Goal: Task Accomplishment & Management: Use online tool/utility

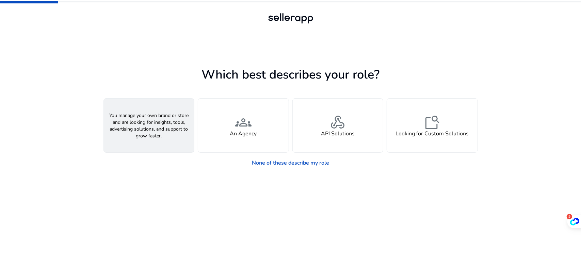
click at [152, 128] on span "person" at bounding box center [148, 122] width 16 height 16
drag, startPoint x: 71, startPoint y: 70, endPoint x: 187, endPoint y: 132, distance: 131.7
click at [187, 132] on div "person A Seller" at bounding box center [149, 126] width 90 height 54
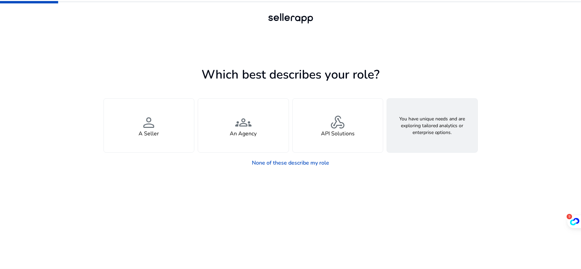
click at [423, 144] on div "feature_search Looking for Custom Solutions" at bounding box center [432, 126] width 90 height 54
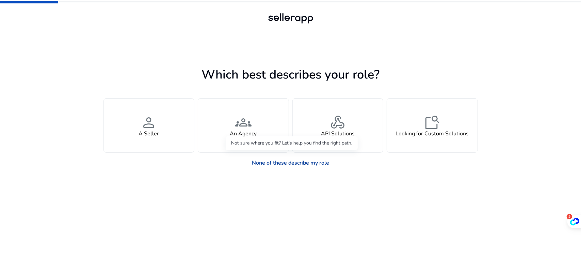
click at [276, 163] on link "None of these describe my role" at bounding box center [290, 163] width 88 height 14
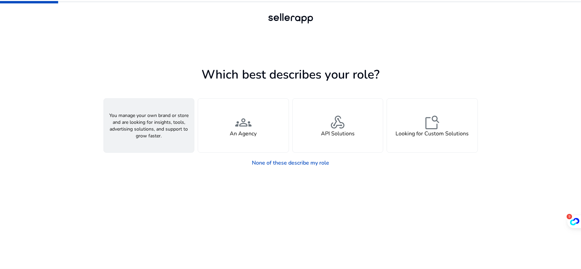
click at [159, 131] on div "person A Seller" at bounding box center [149, 126] width 90 height 54
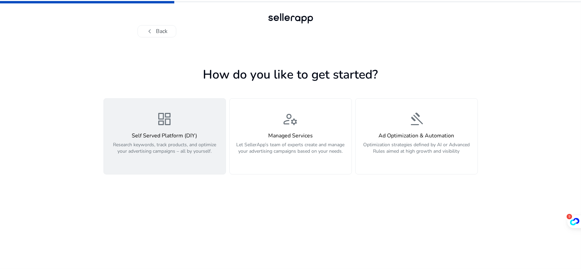
click at [158, 167] on button "dashboard Self Served Platform (DIY) Research keywords, track products, and opt…" at bounding box center [164, 136] width 122 height 76
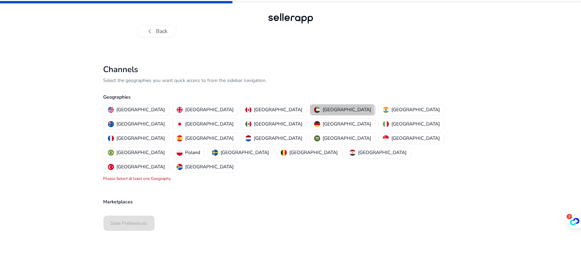
click at [323, 112] on p "[GEOGRAPHIC_DATA]" at bounding box center [347, 109] width 48 height 7
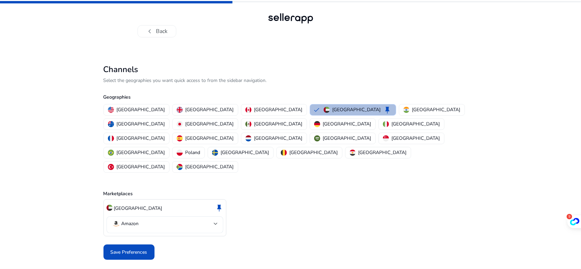
click at [165, 220] on mat-select-trigger "Amazon" at bounding box center [163, 224] width 102 height 8
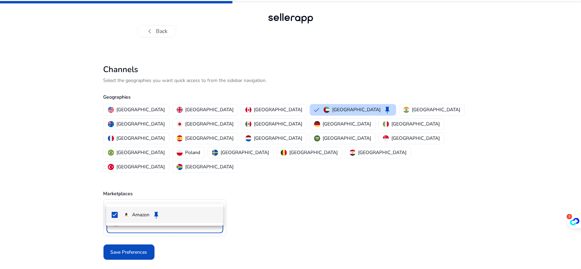
click at [165, 197] on div at bounding box center [290, 134] width 581 height 269
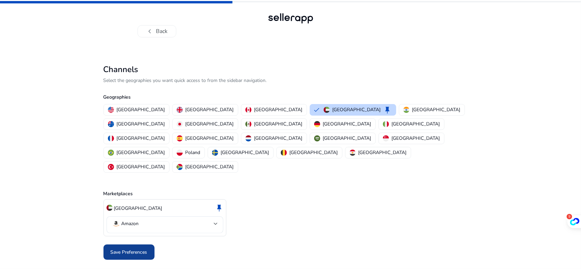
click at [140, 244] on span at bounding box center [128, 252] width 51 height 16
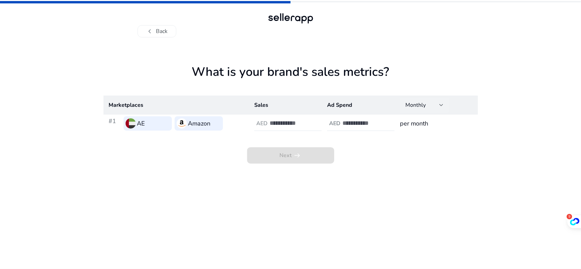
click at [443, 104] on div at bounding box center [441, 105] width 4 height 3
click at [443, 104] on div at bounding box center [290, 134] width 581 height 269
click at [158, 28] on button "chevron_left Back" at bounding box center [156, 31] width 39 height 12
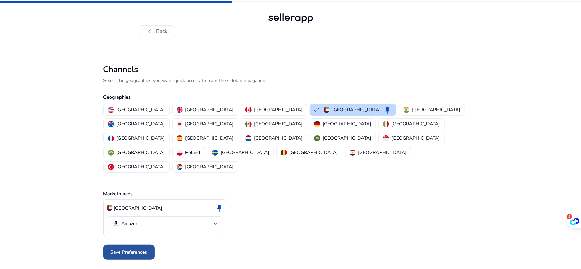
click at [130, 249] on span "Save Preferences" at bounding box center [129, 252] width 37 height 7
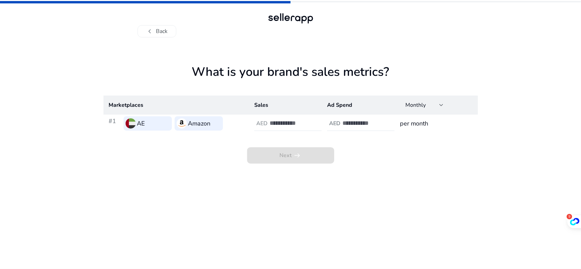
click at [111, 122] on h3 "#1" at bounding box center [115, 123] width 12 height 14
click at [193, 122] on h3 "Amazon" at bounding box center [199, 124] width 22 height 10
click at [159, 122] on div "AE" at bounding box center [147, 123] width 48 height 14
click at [269, 122] on div "AED" at bounding box center [261, 123] width 15 height 6
click at [314, 122] on input "*" at bounding box center [292, 122] width 46 height 7
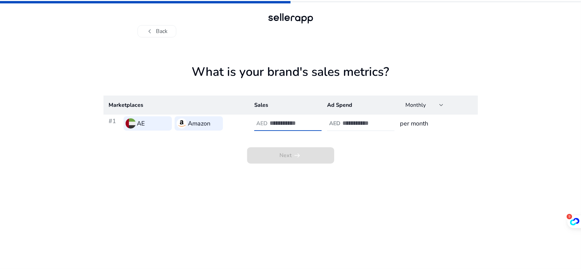
click at [312, 126] on input "*" at bounding box center [292, 122] width 46 height 7
type input "*"
click at [311, 122] on input "*" at bounding box center [292, 122] width 46 height 7
click at [377, 121] on input "number" at bounding box center [365, 122] width 46 height 7
type input "*"
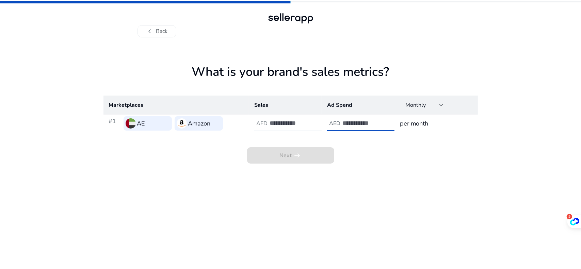
click at [385, 121] on input "*" at bounding box center [365, 122] width 46 height 7
click at [305, 161] on span at bounding box center [290, 155] width 87 height 16
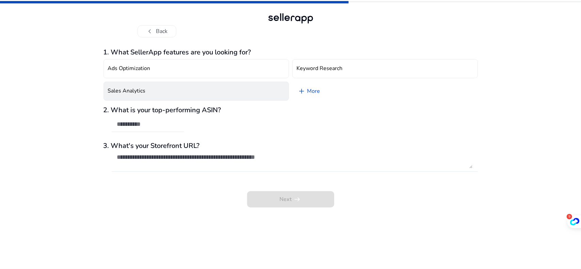
click at [224, 88] on button "Sales Analytics" at bounding box center [195, 91] width 185 height 19
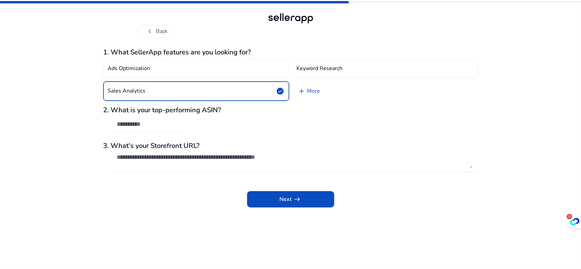
click at [167, 127] on input "text" at bounding box center [147, 123] width 61 height 7
click at [283, 197] on span "Next arrow_right_alt" at bounding box center [291, 199] width 22 height 8
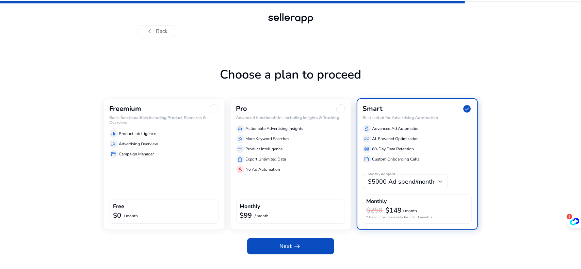
click at [130, 167] on div "Freemium Basic functionalities including Product Research & Overview equalizer …" at bounding box center [163, 164] width 121 height 132
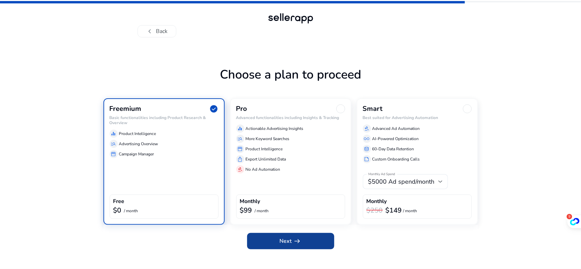
click at [297, 239] on span "arrow_right_alt" at bounding box center [297, 241] width 8 height 8
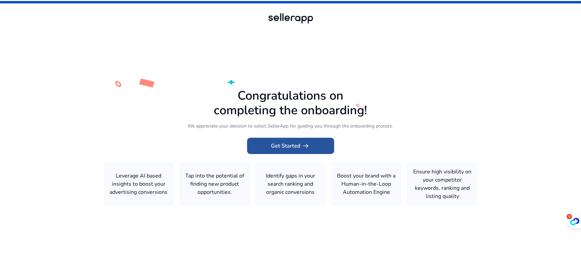
click at [288, 149] on span "Get Started arrow_right_alt" at bounding box center [290, 146] width 39 height 8
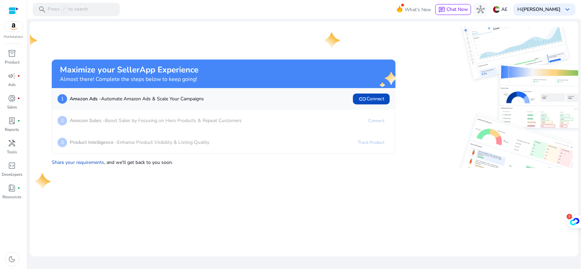
click at [184, 187] on mat-card "Maximize your SellerApp Experience Almost there! Complete the steps below to ke…" at bounding box center [304, 138] width 548 height 235
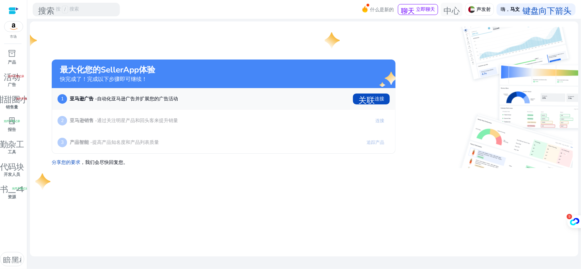
click at [135, 146] on p "产品智能 - 提高产品知名度和产品列表质量" at bounding box center [114, 142] width 89 height 7
click at [10, 126] on div "lab_profile 光纤手册记录" at bounding box center [12, 120] width 19 height 11
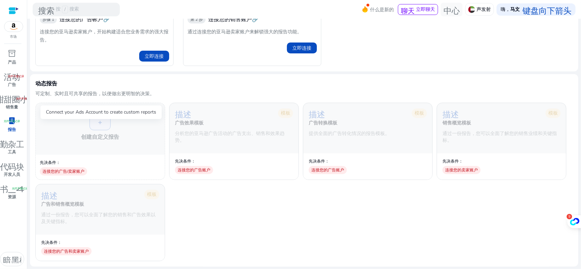
scroll to position [102, 0]
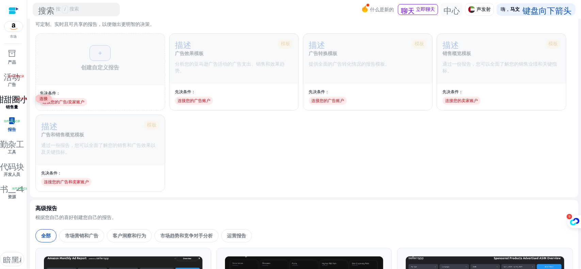
click at [13, 97] on font "甜甜圈小" at bounding box center [12, 99] width 33 height 10
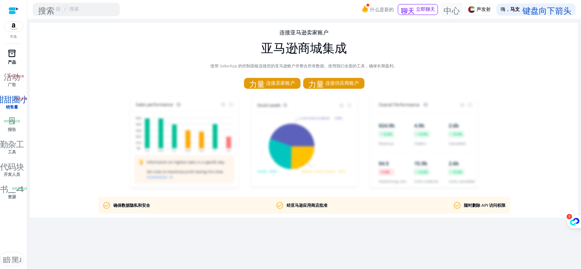
click at [11, 54] on font "inventory_2" at bounding box center [12, 54] width 8 height 10
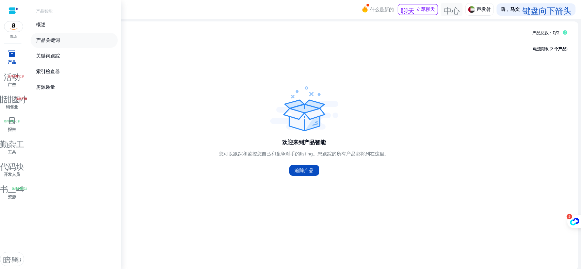
click at [66, 39] on link "产品关键词" at bounding box center [74, 40] width 87 height 15
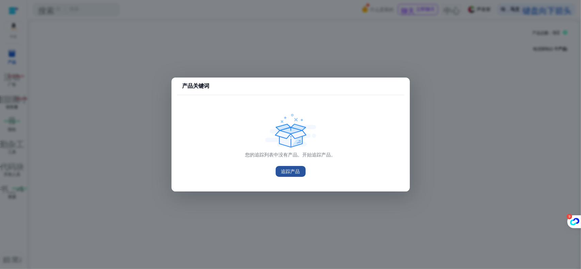
click at [288, 172] on font "追踪产品" at bounding box center [290, 171] width 19 height 6
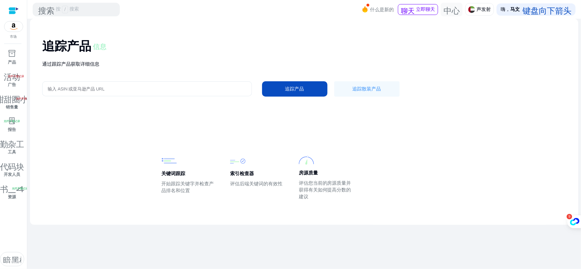
click at [86, 87] on input "输入 ASIN 或亚马逊产品 URL" at bounding box center [147, 88] width 199 height 7
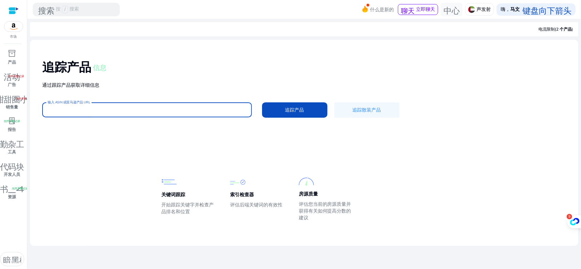
click at [69, 110] on input "输入 ASIN 或亚马逊产品 URL" at bounding box center [147, 109] width 199 height 7
type input "*******"
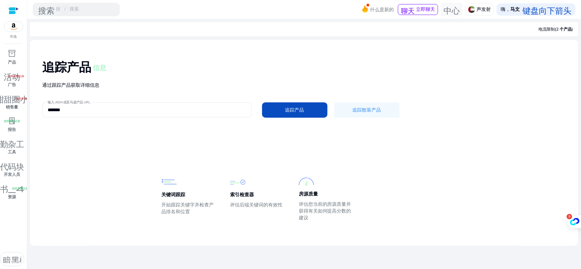
click at [290, 121] on div "追踪产品 信息 通过跟踪产品获取详细信息 输入 ASIN 或亚马逊产品 URL ******* 追踪产品 追踪散装产品" at bounding box center [303, 88] width 537 height 86
click at [289, 109] on font "追踪产品" at bounding box center [294, 110] width 19 height 6
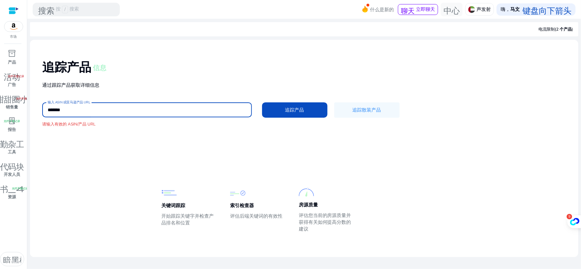
click at [114, 110] on input "*******" at bounding box center [147, 109] width 199 height 7
click at [87, 126] on font "请输入有效的 ASIN/产品 URL" at bounding box center [68, 123] width 53 height 5
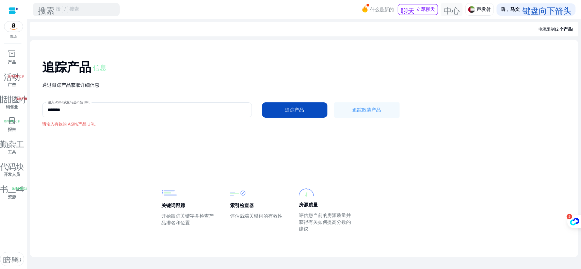
click at [189, 213] on div "关键词跟踪 开始跟踪关键字并检查产品排名和位置" at bounding box center [189, 209] width 55 height 48
click at [11, 55] on font "inventory_2" at bounding box center [12, 54] width 8 height 10
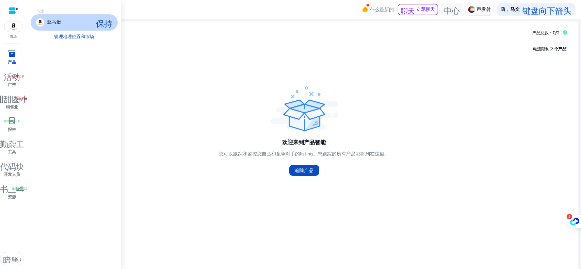
click at [12, 53] on font "inventory_2" at bounding box center [12, 54] width 8 height 10
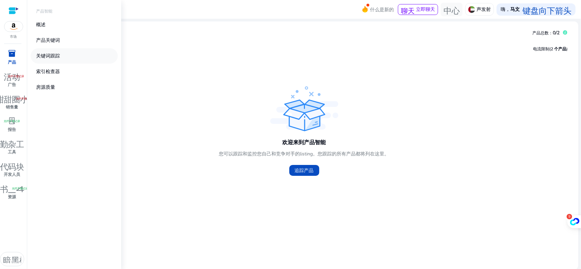
click at [46, 54] on font "关键词跟踪" at bounding box center [48, 56] width 24 height 6
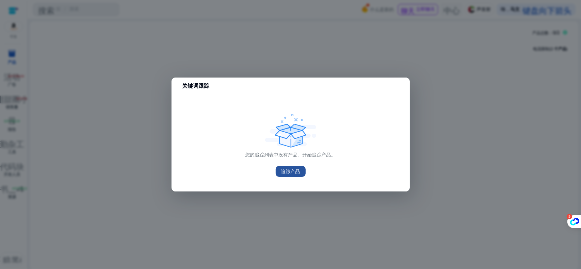
click at [285, 170] on font "追踪产品" at bounding box center [290, 171] width 19 height 6
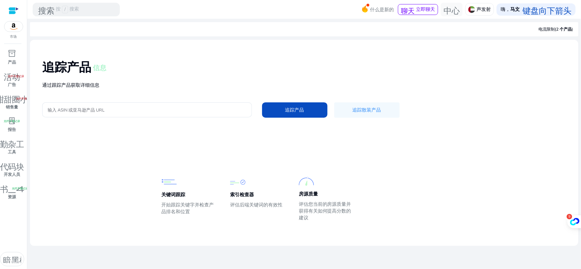
click at [75, 85] on font "通过跟踪产品获取详细信息" at bounding box center [70, 85] width 57 height 6
click at [62, 114] on div at bounding box center [147, 109] width 199 height 15
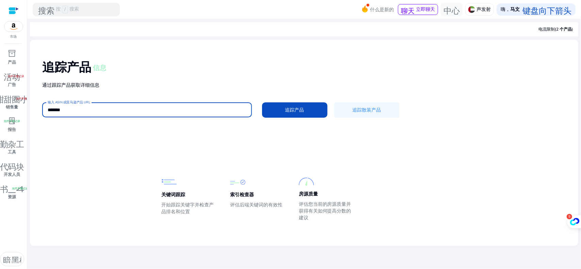
type input "*******"
click at [262, 102] on button "追踪产品" at bounding box center [294, 109] width 65 height 15
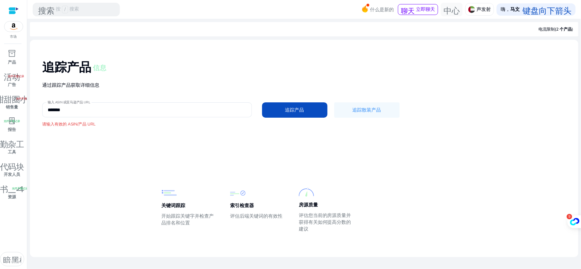
click at [18, 26] on img at bounding box center [13, 26] width 18 height 10
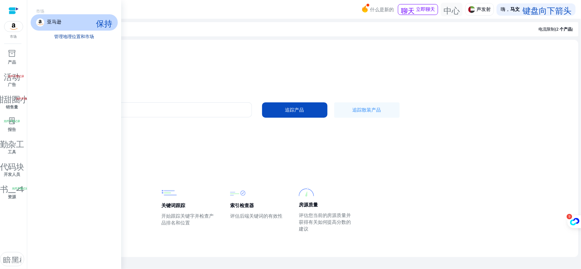
click at [75, 37] on font "管理地理位置和市场" at bounding box center [74, 37] width 40 height 6
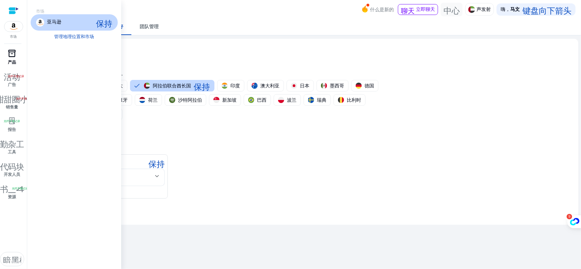
click at [14, 56] on font "inventory_2" at bounding box center [12, 54] width 8 height 10
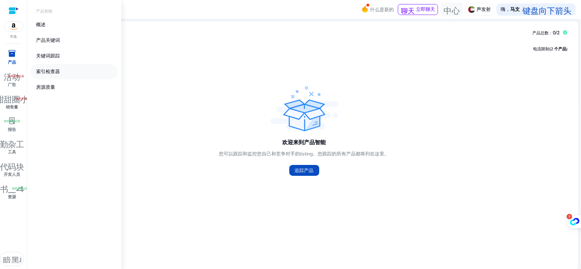
click at [50, 70] on font "索引检查器" at bounding box center [48, 71] width 24 height 6
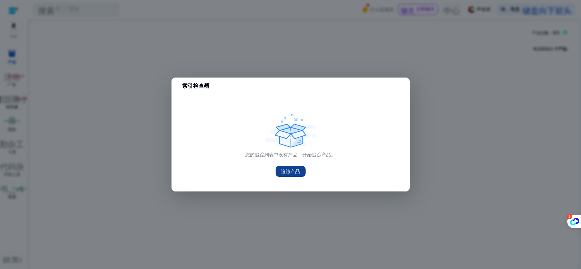
click at [291, 173] on font "追踪产品" at bounding box center [290, 171] width 19 height 6
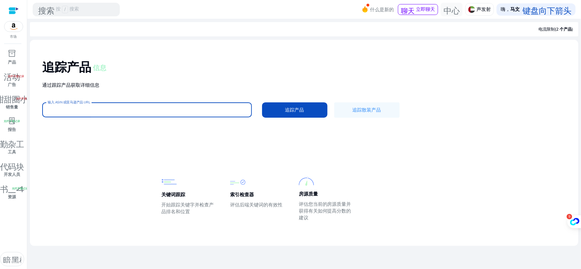
click at [132, 107] on input "输入 ASIN 或亚马逊产品 URL" at bounding box center [147, 109] width 199 height 7
click at [285, 111] on font "追踪产品" at bounding box center [294, 110] width 19 height 6
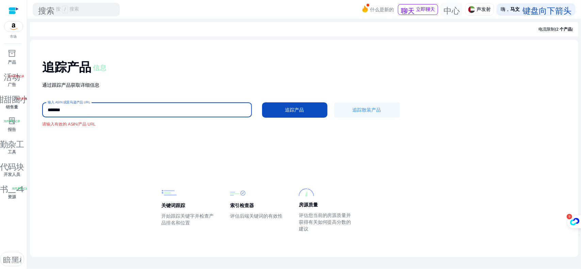
drag, startPoint x: 69, startPoint y: 109, endPoint x: 38, endPoint y: 109, distance: 31.3
click at [38, 109] on div "追踪产品 信息 通过跟踪产品获取详细信息 输入 ASIN 或亚马逊产品 URL ******* 追踪产品 追踪散装产品 请输入有效的 ASIN/产品 URL" at bounding box center [303, 93] width 537 height 97
paste input "*****"
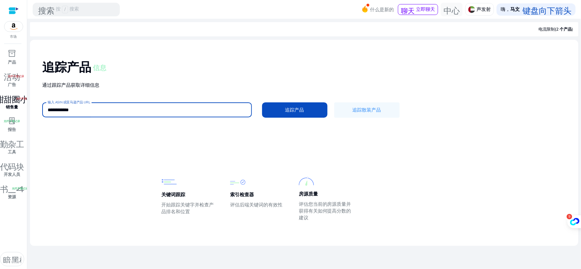
drag, startPoint x: 95, startPoint y: 108, endPoint x: 0, endPoint y: 108, distance: 94.9
click at [0, 108] on mat-sidenav-container "**********" at bounding box center [290, 134] width 581 height 269
drag, startPoint x: 75, startPoint y: 108, endPoint x: 0, endPoint y: 108, distance: 75.2
click at [0, 108] on mat-sidenav-container "**********" at bounding box center [290, 134] width 581 height 269
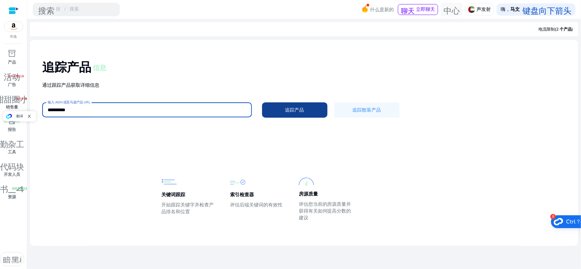
type input "**********"
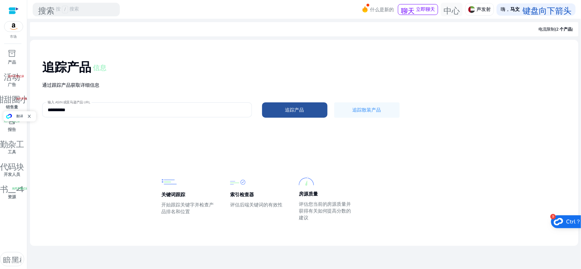
click at [286, 107] on font "追踪产品" at bounding box center [294, 110] width 19 height 6
